Goal: Communication & Community: Ask a question

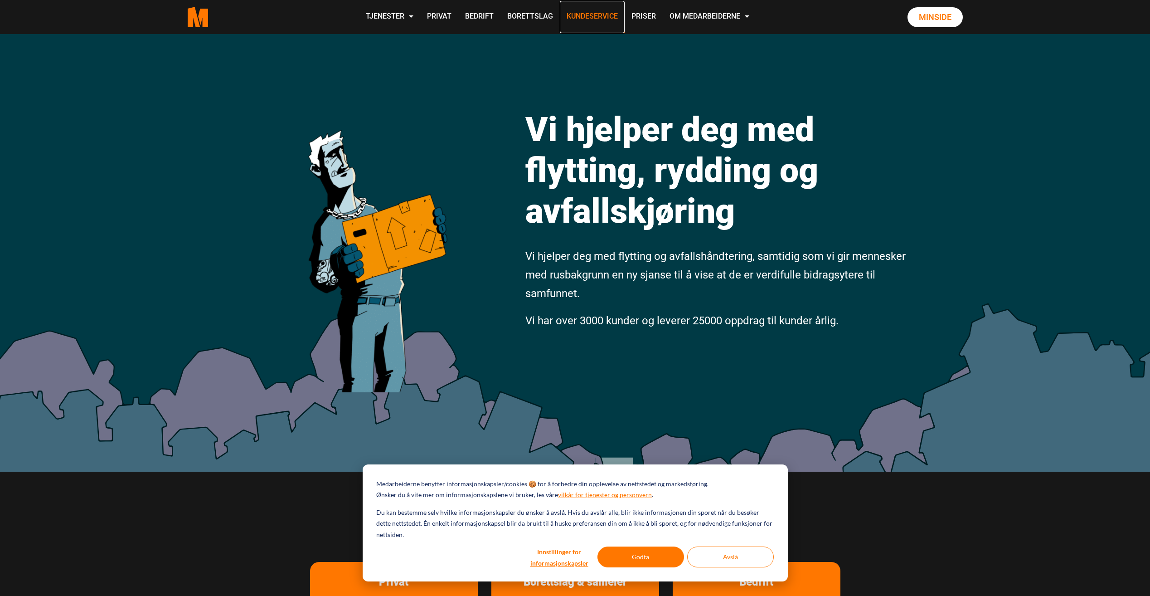
click at [611, 13] on link "Kundeservice" at bounding box center [592, 17] width 65 height 32
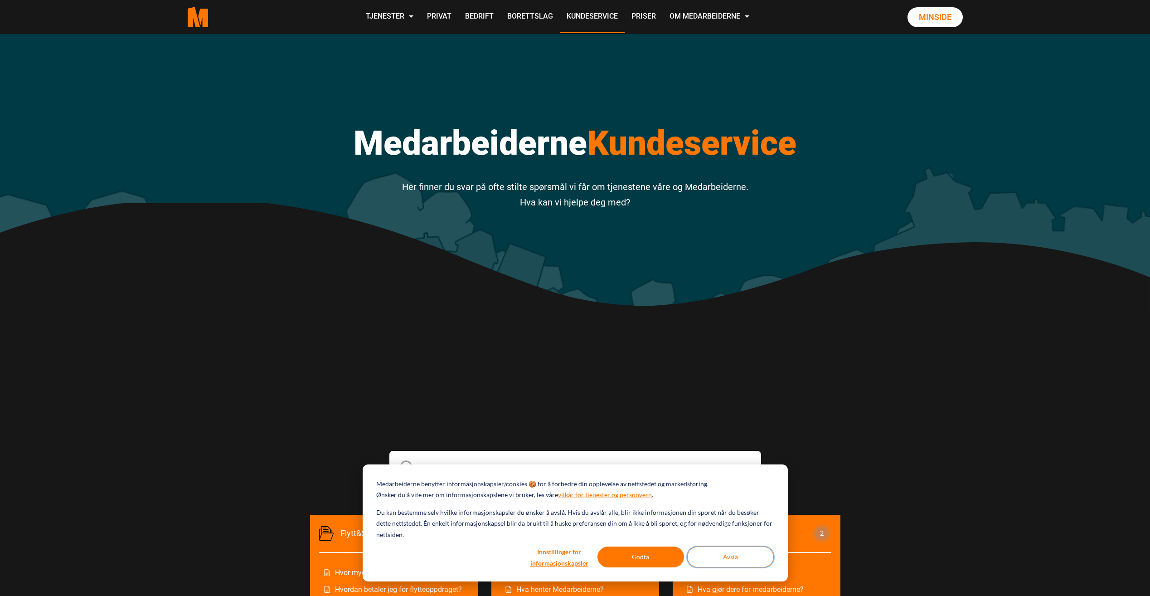
click at [717, 563] on button "Avslå" at bounding box center [730, 556] width 87 height 21
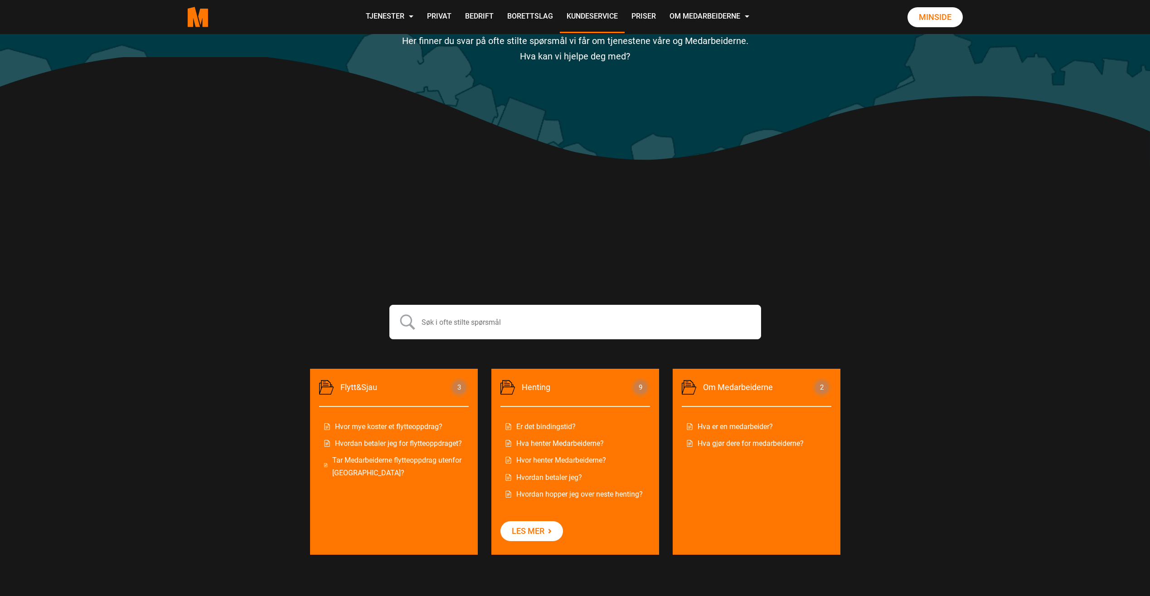
scroll to position [148, 0]
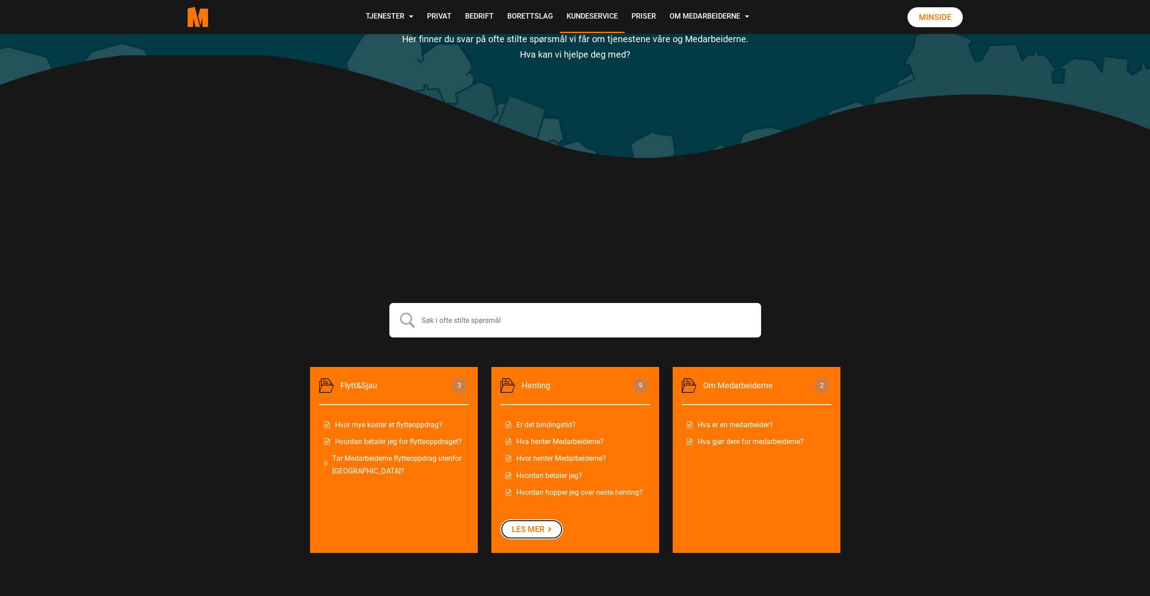
click at [551, 532] on link "Les mer" at bounding box center [532, 529] width 63 height 20
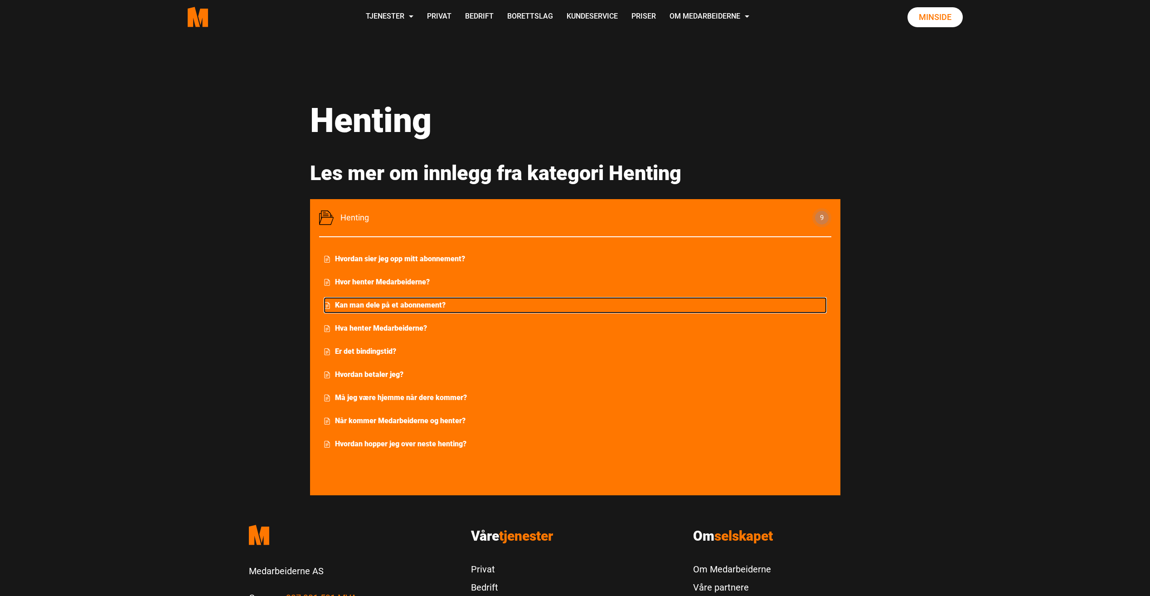
click at [391, 302] on link "Kan man dele på et abonnement?" at bounding box center [575, 305] width 503 height 16
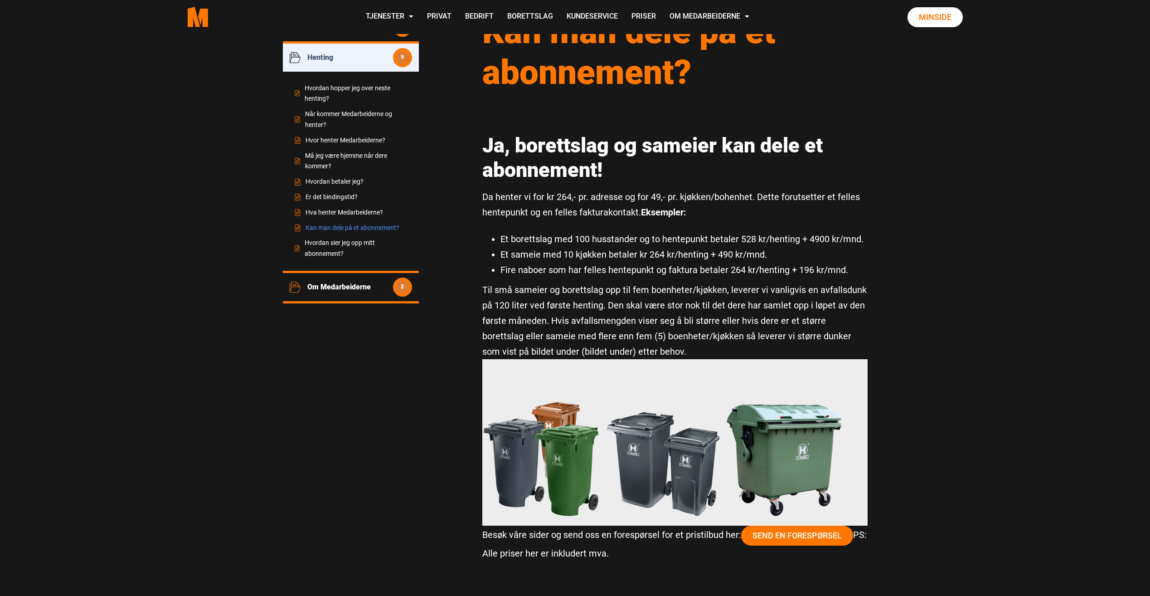
scroll to position [120, 0]
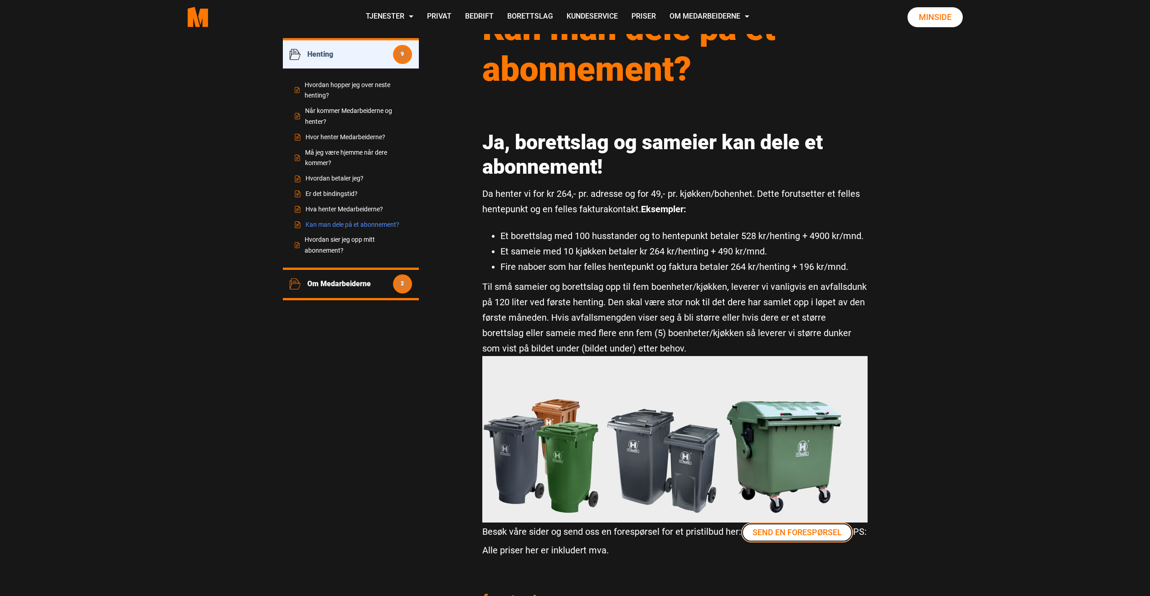
click at [785, 528] on link "Send en forespørsel" at bounding box center [797, 532] width 112 height 20
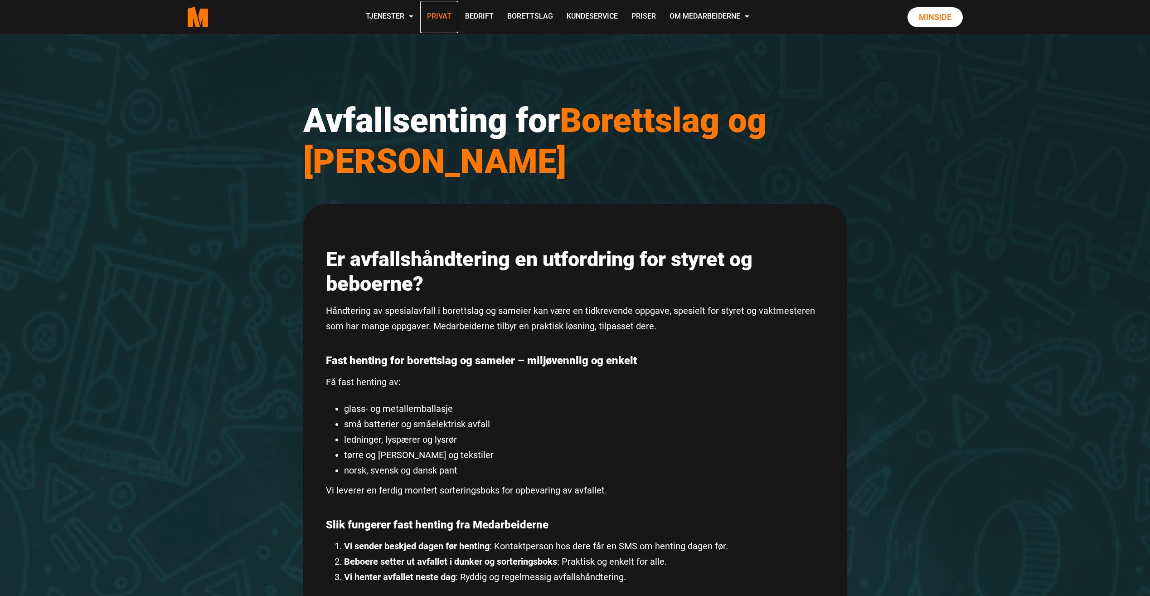
click at [441, 18] on link "Privat" at bounding box center [439, 17] width 38 height 32
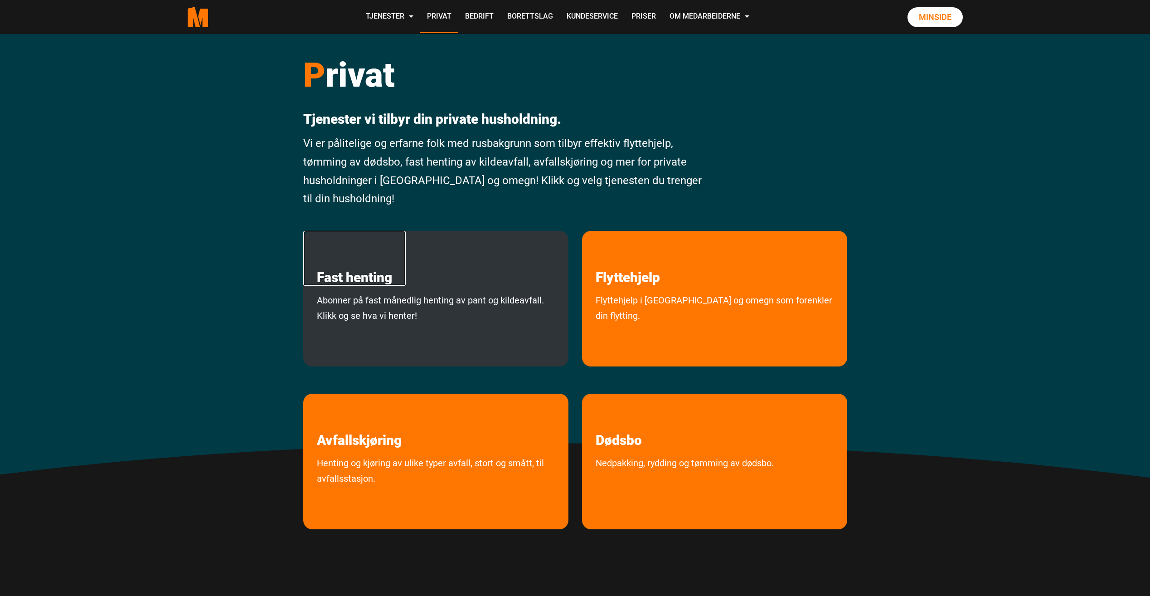
click at [382, 278] on link "Fast henting" at bounding box center [354, 258] width 102 height 55
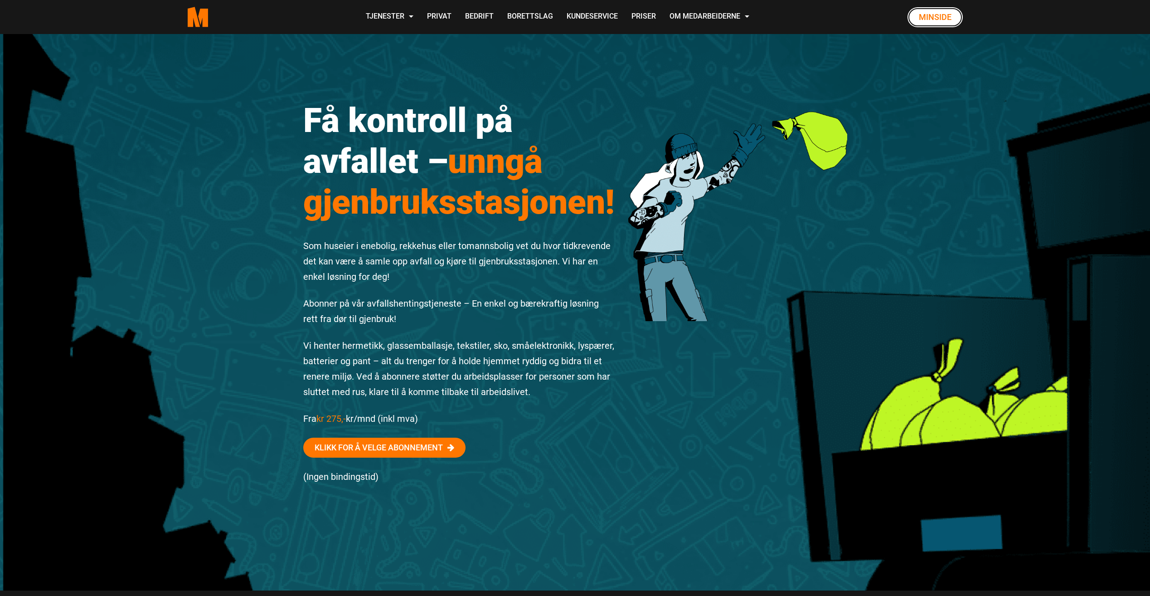
click at [934, 16] on link "Minside" at bounding box center [935, 17] width 55 height 20
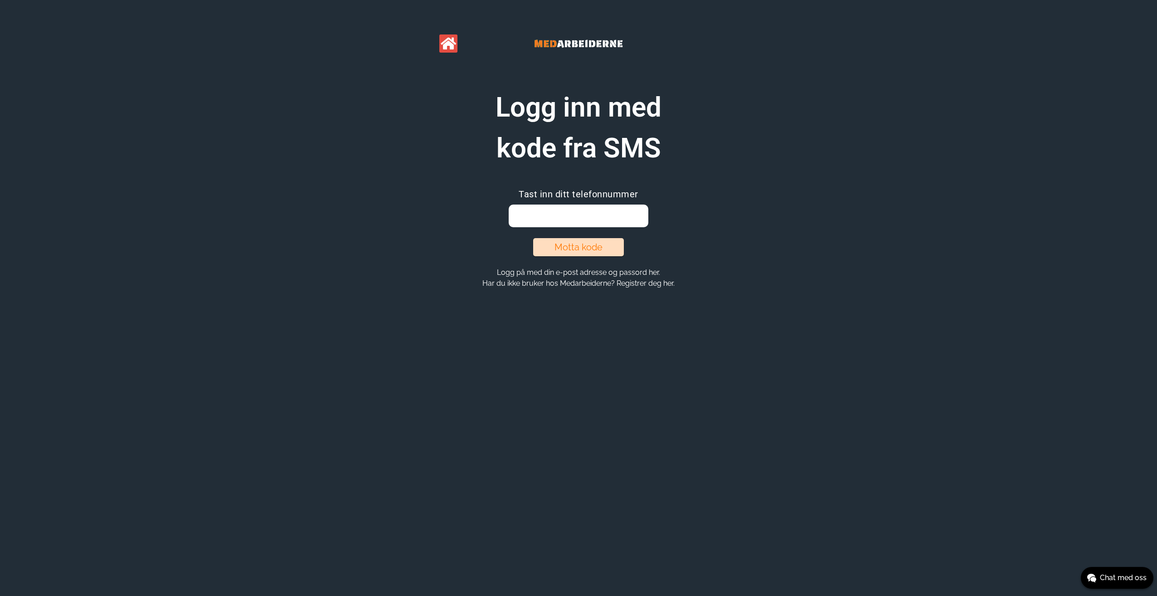
click at [599, 211] on input "email" at bounding box center [578, 215] width 139 height 23
type input "92457979"
click at [594, 247] on button "Motta kode" at bounding box center [578, 247] width 91 height 18
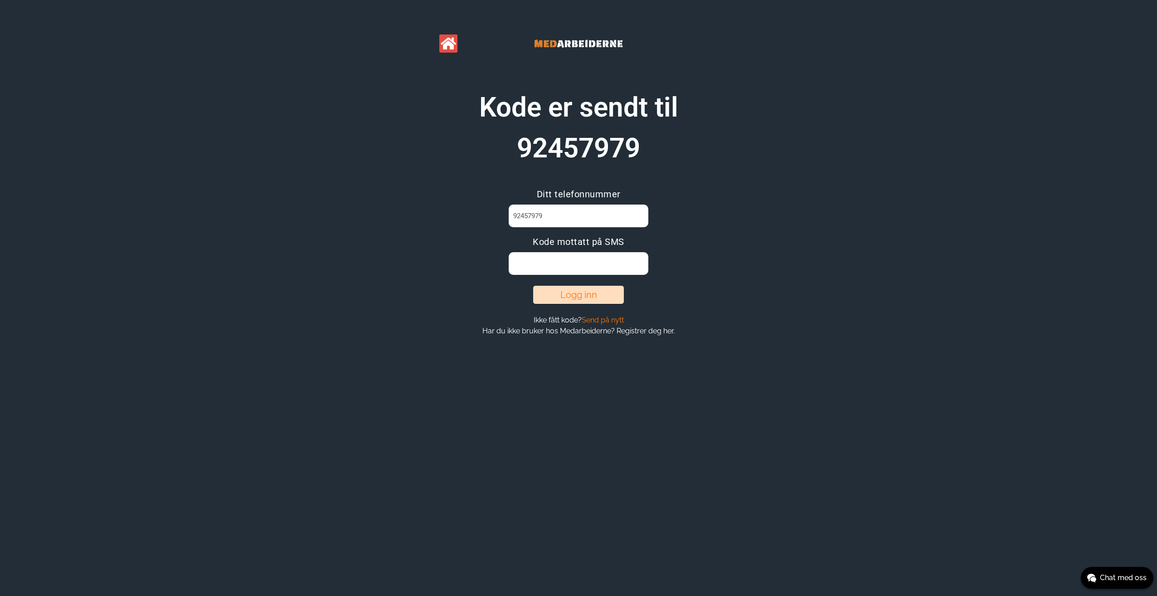
click at [581, 257] on input at bounding box center [578, 263] width 139 height 23
type input "D80K4XBK"
click at [574, 296] on button "Logg inn" at bounding box center [578, 295] width 91 height 18
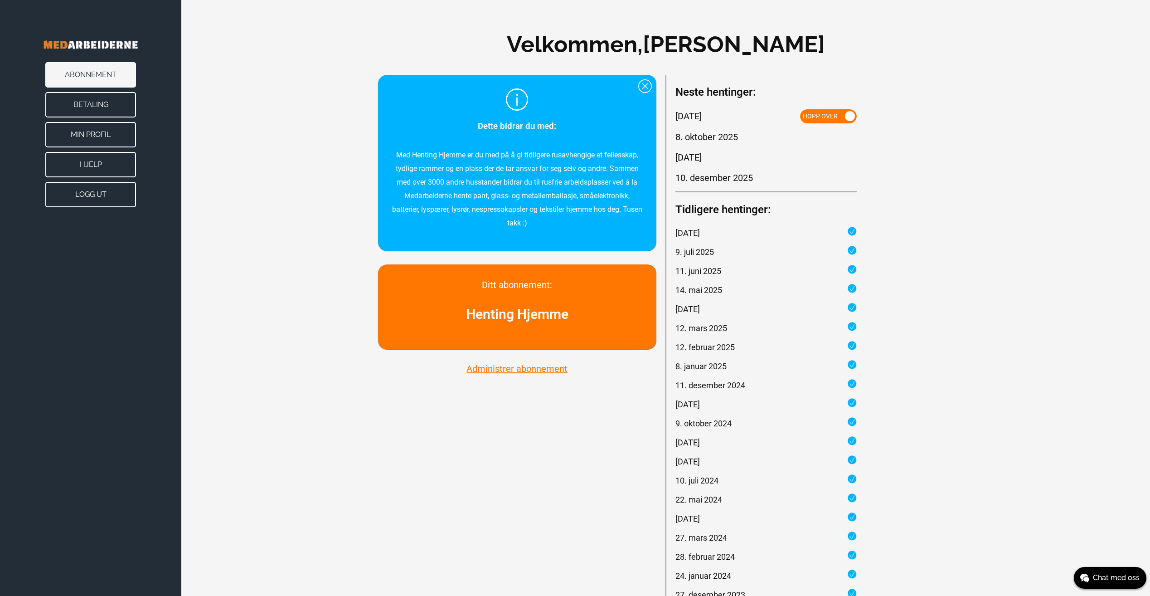
click at [496, 369] on button "Administrer abonnement" at bounding box center [517, 369] width 107 height 12
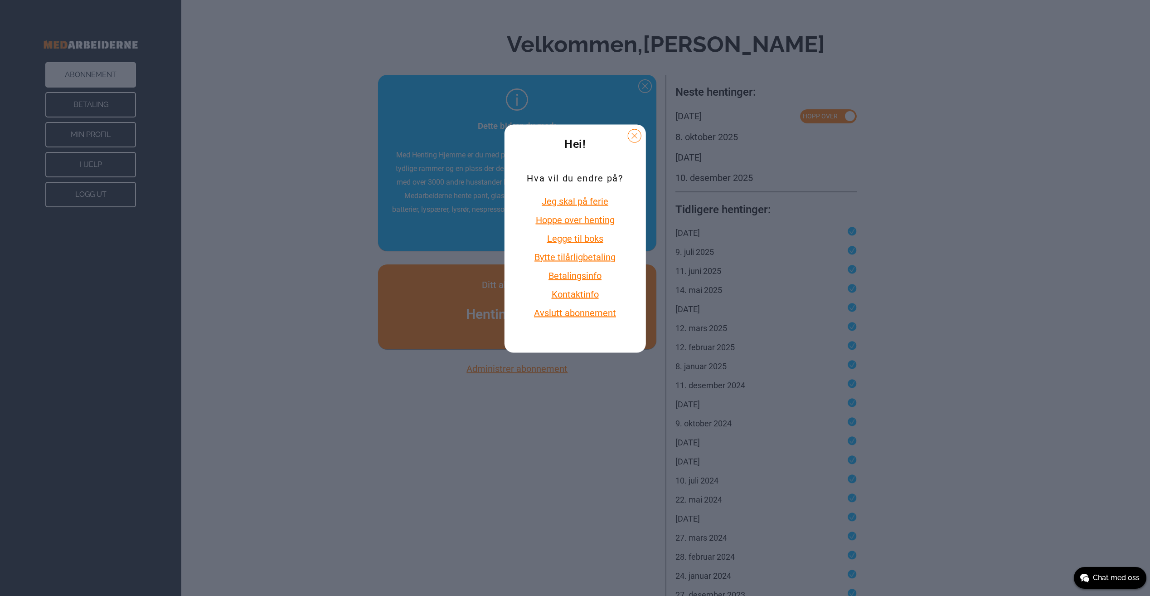
click at [636, 136] on button at bounding box center [635, 136] width 14 height 14
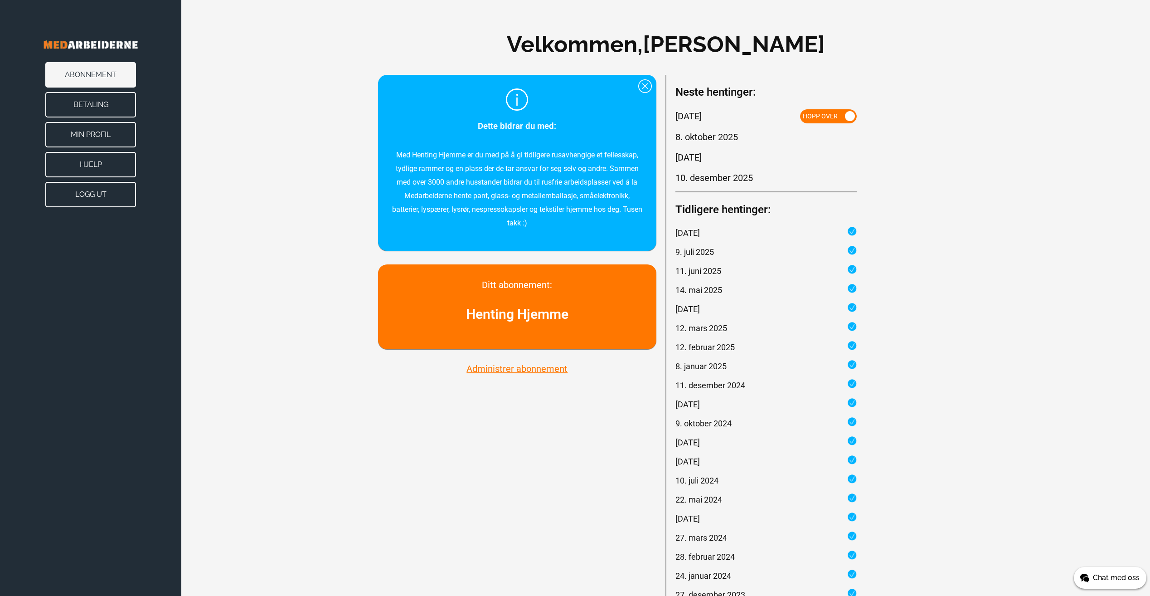
click at [1102, 578] on span "Chat med oss" at bounding box center [1116, 577] width 47 height 11
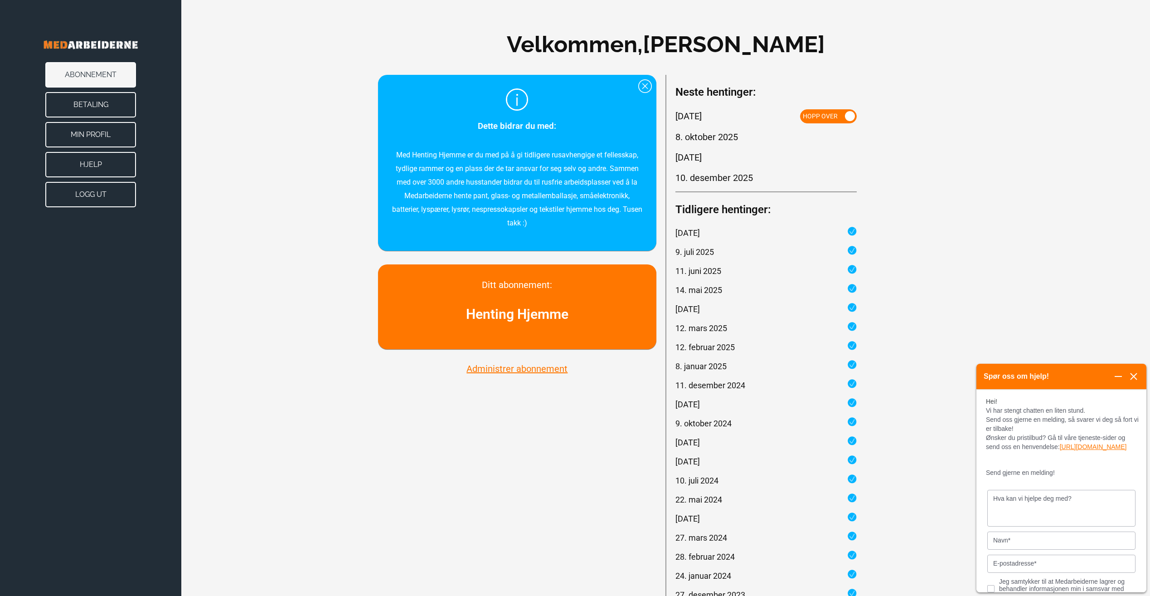
click at [1072, 511] on textarea "Hva kan vi hjelpe deg med?" at bounding box center [1062, 507] width 148 height 37
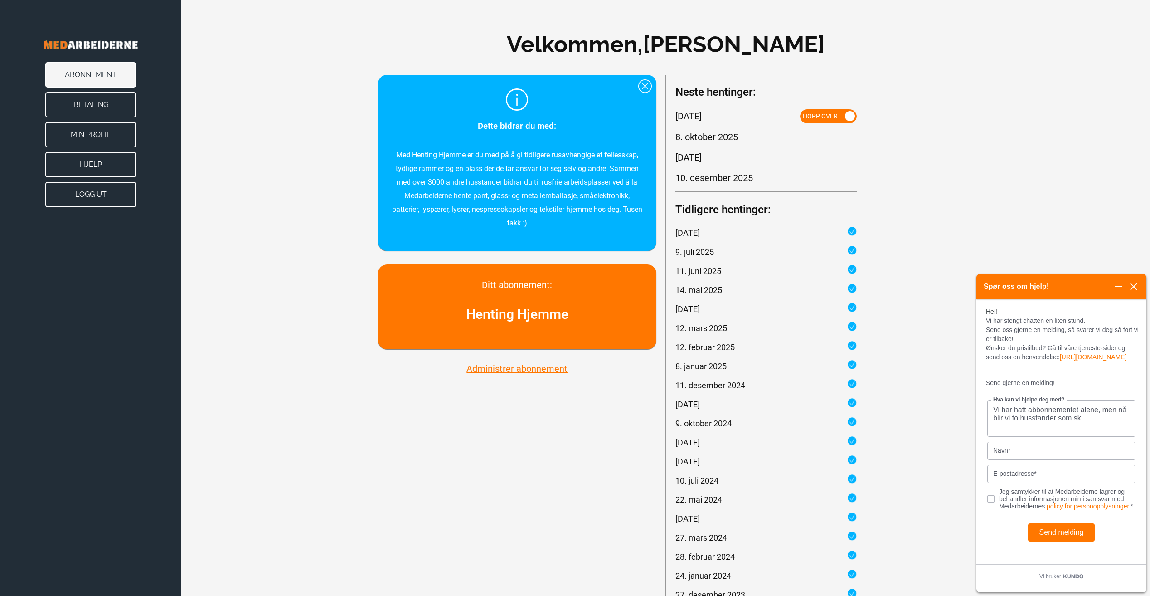
click at [1041, 418] on textarea "Vi har hatt abbonnementet alene, men nå blir vi to husstander som sk" at bounding box center [1062, 417] width 148 height 37
click at [1085, 428] on textarea "Vi har hatt abonnementet alene, men nå blir vi to husstander som sk" at bounding box center [1062, 417] width 148 height 37
click at [1091, 425] on textarea "Vi har hatt abonnementet alene, men nå blir vi to husstander som skal benytte o…" at bounding box center [1062, 417] width 148 height 37
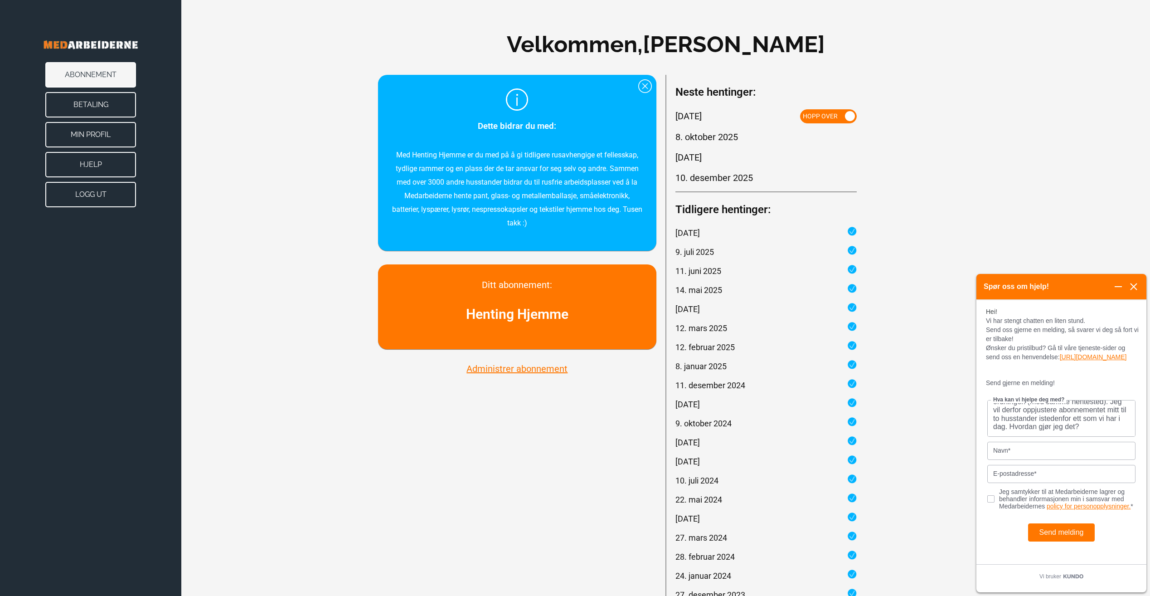
type textarea "Vi har hatt abonnementet alene, men nå blir vi to husstander som skal benytte o…"
click at [1050, 458] on input "Navn*" at bounding box center [1062, 450] width 148 height 18
type input "[PERSON_NAME]"
type input "[EMAIL_ADDRESS][DOMAIN_NAME]"
click at [989, 501] on input "Jeg samtykker til at Medarbeiderne lagrer og behandler informasjonen min i sams…" at bounding box center [996, 498] width 16 height 6
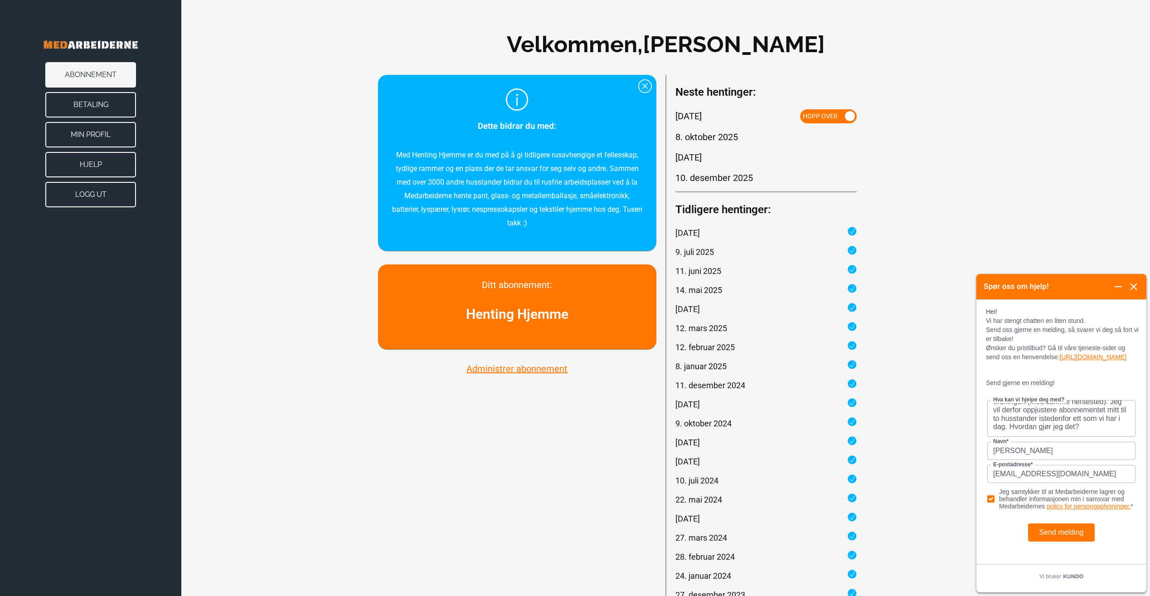
checkbox input "true"
click at [1107, 433] on textarea "Vi har hatt abonnementet alene, men nå blir vi to husstander som skal benytte o…" at bounding box center [1062, 417] width 148 height 37
click at [1105, 425] on textarea "Vi har hatt abonnementet alene, men nå blir vi to husstander som skal benytte o…" at bounding box center [1062, 417] width 148 height 37
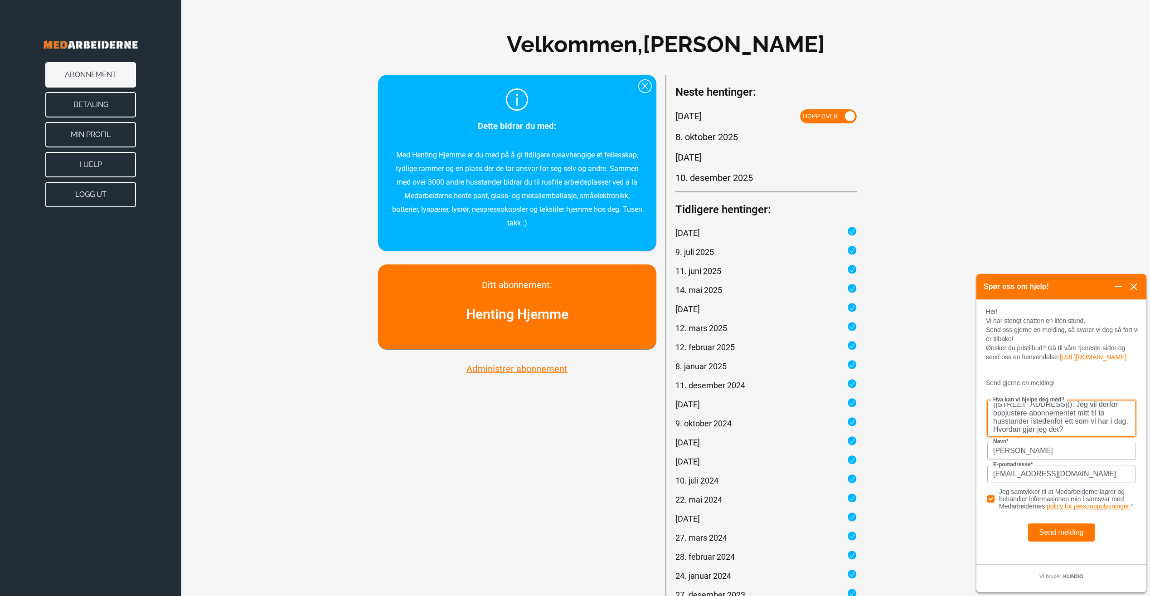
type textarea "Vi har hatt abonnementet alene, men nå blir vi to husstander som skal benytte o…"
click at [1066, 541] on button "Send melding" at bounding box center [1061, 532] width 67 height 18
